Goal: Task Accomplishment & Management: Use online tool/utility

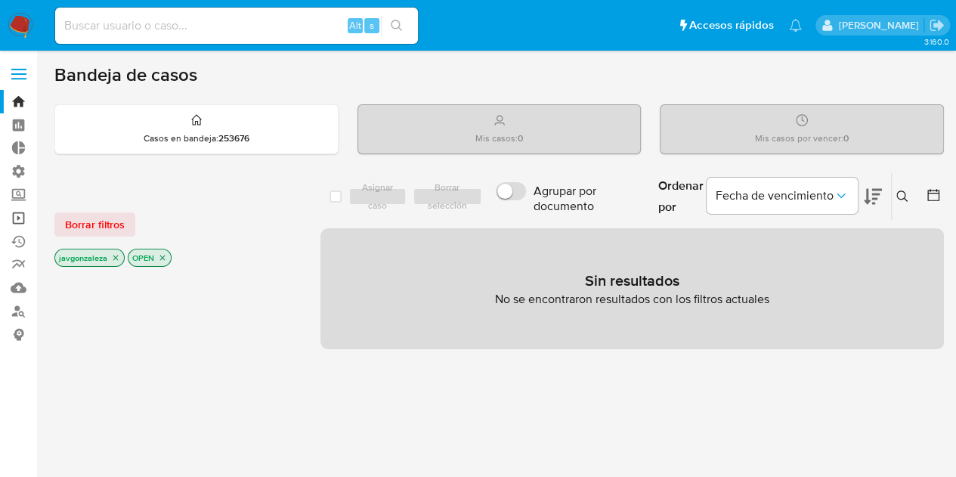
click at [16, 217] on link "Operaciones masivas" at bounding box center [90, 217] width 180 height 23
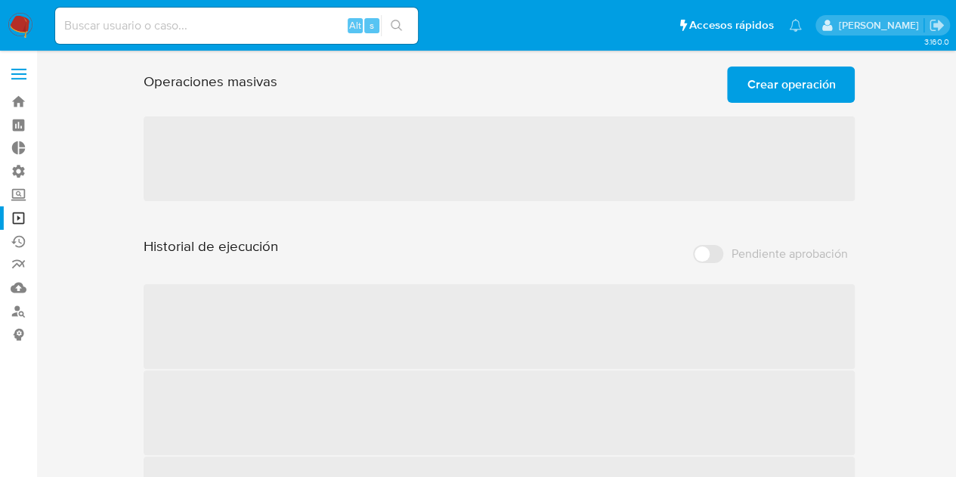
click at [780, 81] on span "Crear operación" at bounding box center [791, 84] width 88 height 33
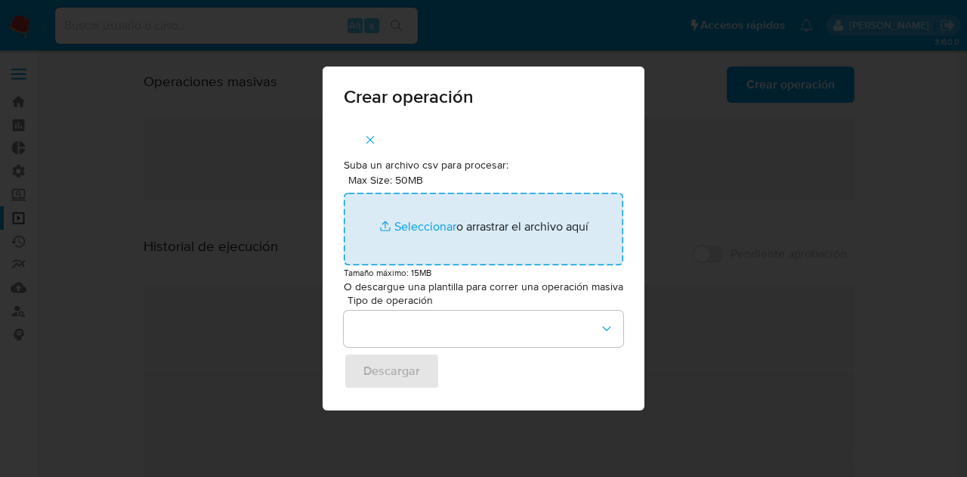
click at [416, 220] on input "Max Size: 50MB Seleccionar archivos" at bounding box center [484, 229] width 280 height 73
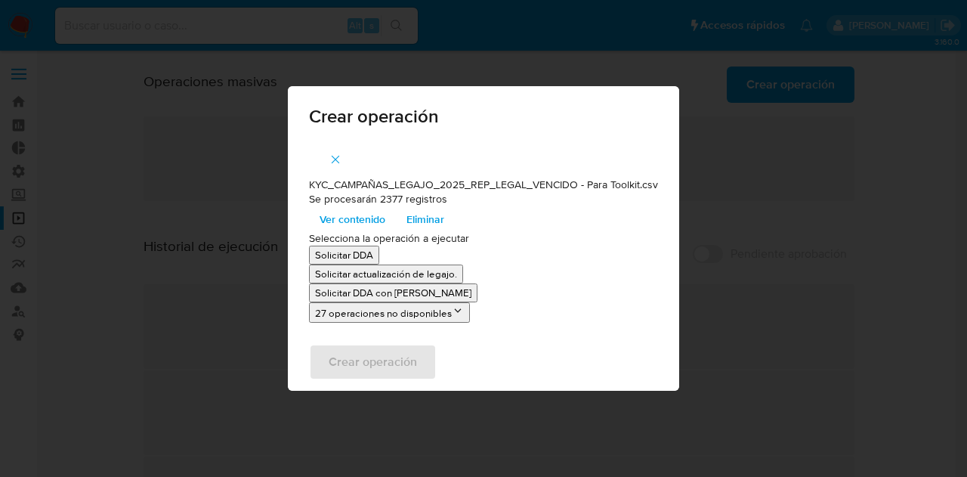
click at [362, 276] on p "Solicitar actualización de legajo." at bounding box center [386, 274] width 142 height 14
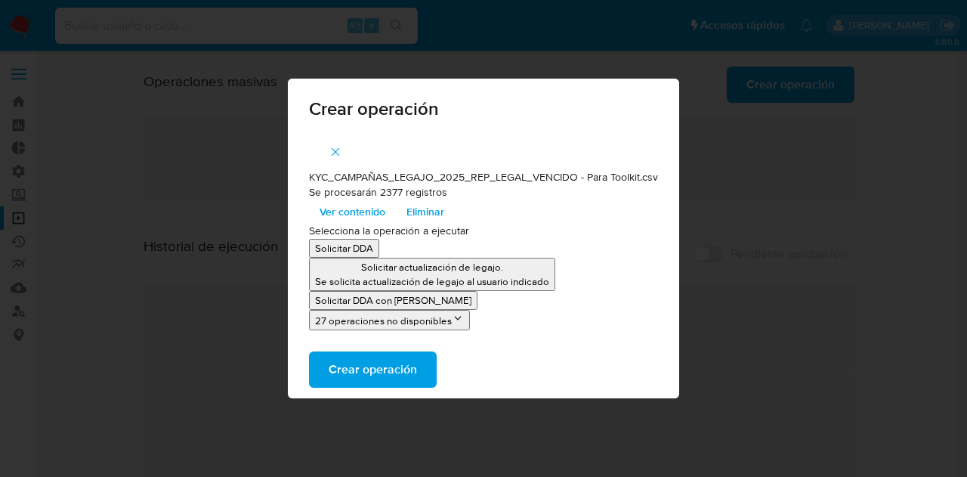
click at [363, 371] on span "Crear operación" at bounding box center [373, 369] width 88 height 33
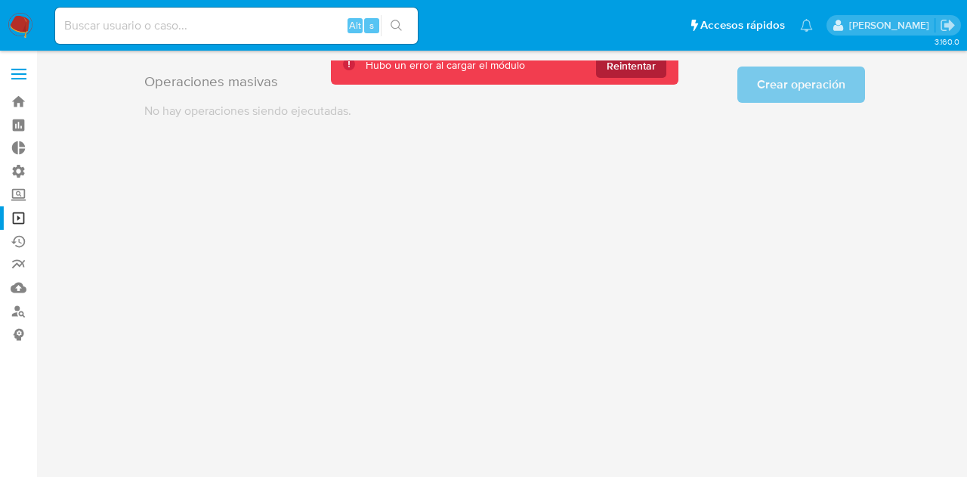
click at [632, 67] on span "Reintentar" at bounding box center [631, 66] width 49 height 24
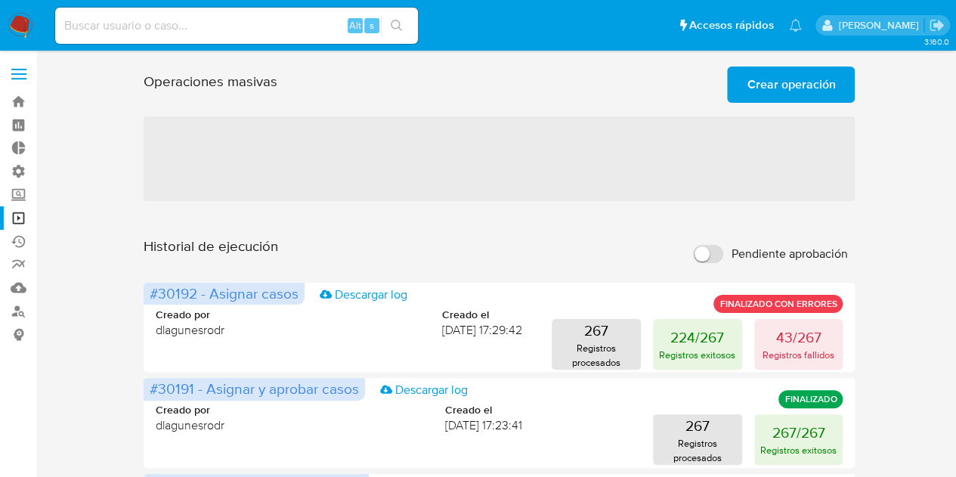
click at [722, 260] on label "Pendiente aprobación" at bounding box center [769, 253] width 169 height 33
click at [722, 260] on input "Pendiente aprobación" at bounding box center [708, 254] width 30 height 18
checkbox input "true"
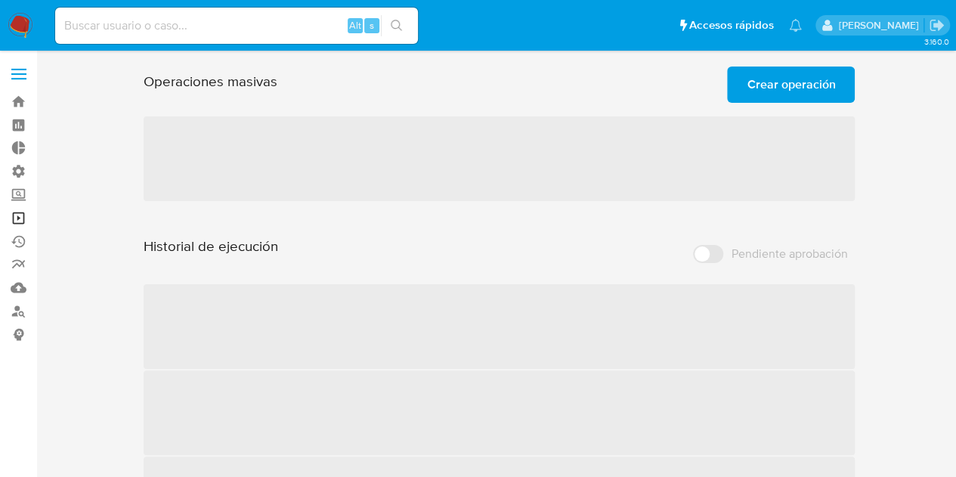
click at [20, 216] on link "Operaciones masivas" at bounding box center [90, 217] width 180 height 23
